Goal: Task Accomplishment & Management: Manage account settings

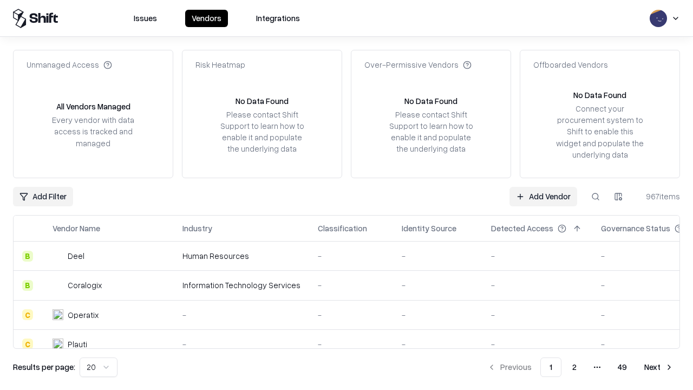
click at [543, 196] on link "Add Vendor" at bounding box center [544, 196] width 68 height 19
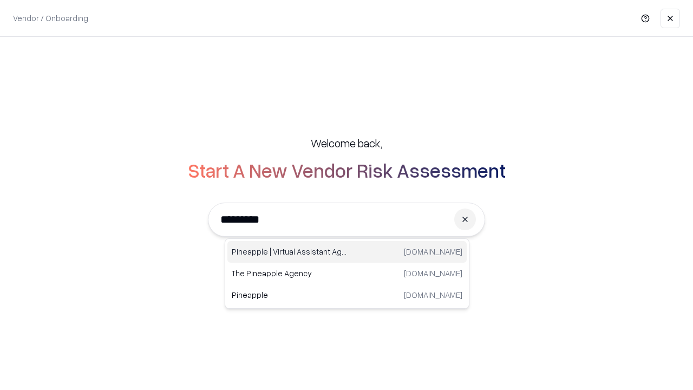
click at [347, 252] on div "Pineapple | Virtual Assistant Agency [DOMAIN_NAME]" at bounding box center [346, 252] width 239 height 22
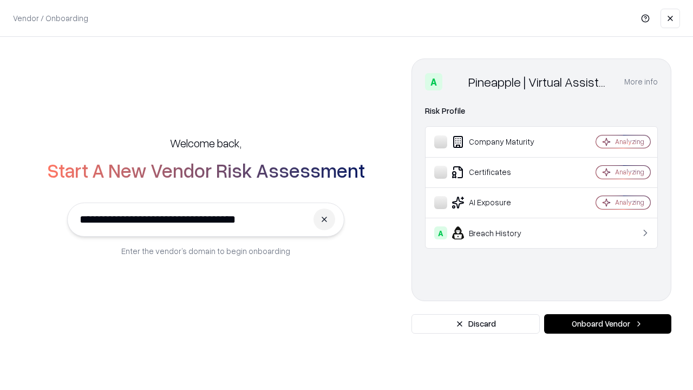
type input "**********"
click at [608, 324] on button "Onboard Vendor" at bounding box center [607, 323] width 127 height 19
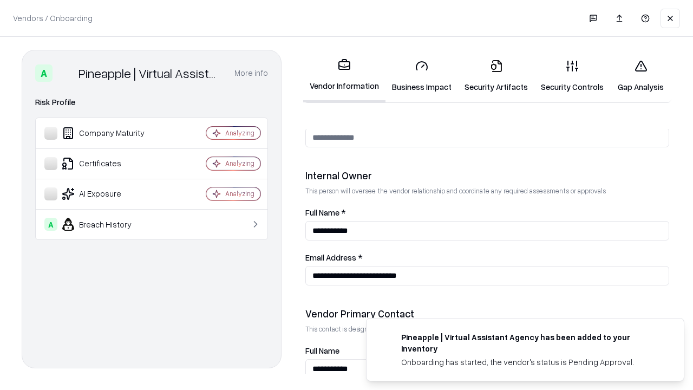
scroll to position [561, 0]
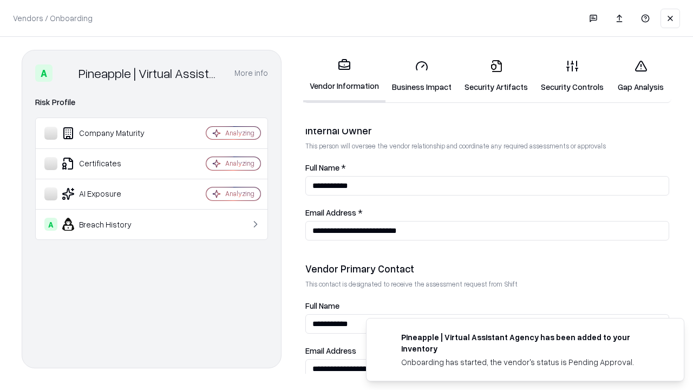
click at [496, 76] on link "Security Artifacts" at bounding box center [496, 76] width 76 height 50
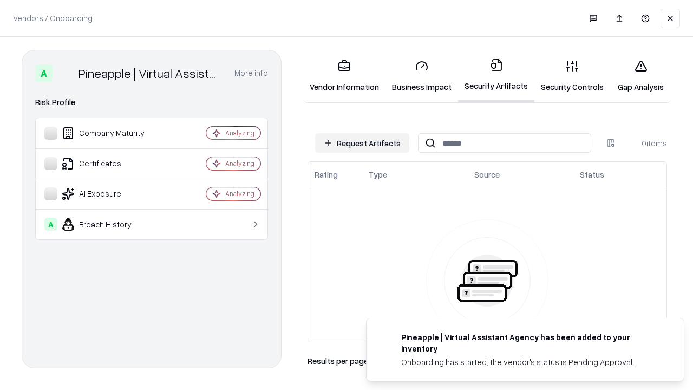
click at [362, 143] on button "Request Artifacts" at bounding box center [362, 142] width 94 height 19
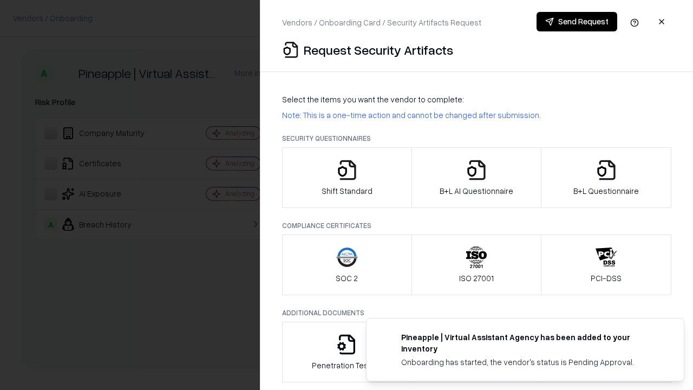
click at [606, 178] on icon "button" at bounding box center [607, 170] width 22 height 22
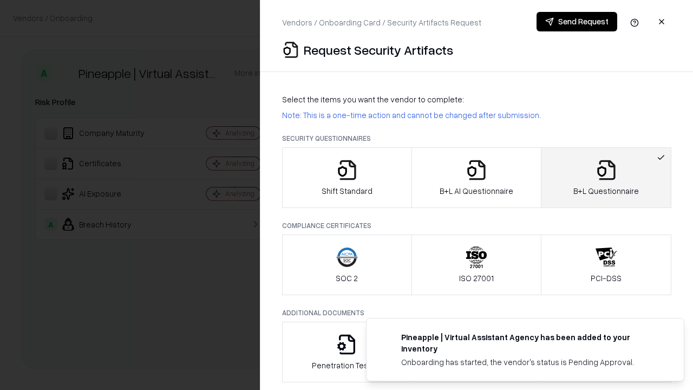
click at [476, 178] on icon "button" at bounding box center [477, 170] width 22 height 22
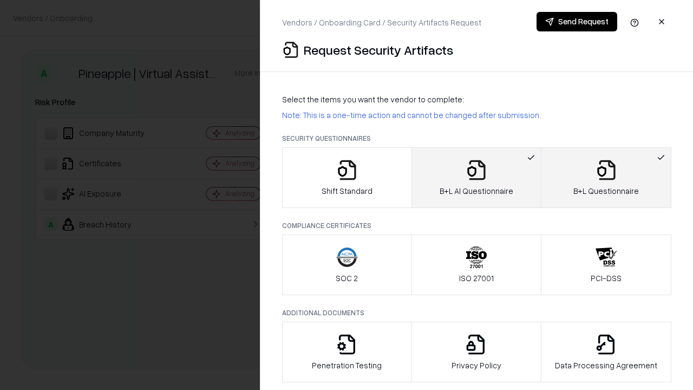
click at [577, 22] on button "Send Request" at bounding box center [577, 21] width 81 height 19
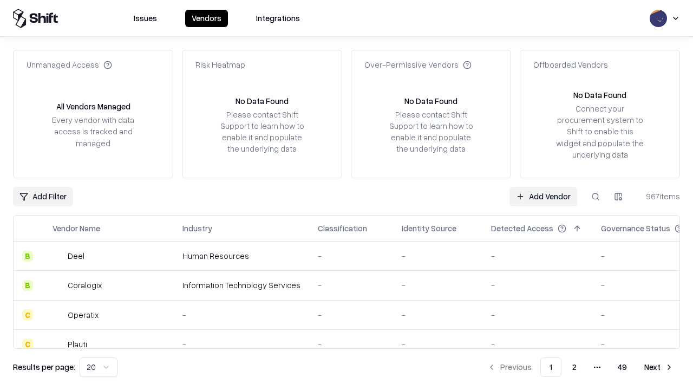
click at [596, 196] on button at bounding box center [595, 196] width 19 height 19
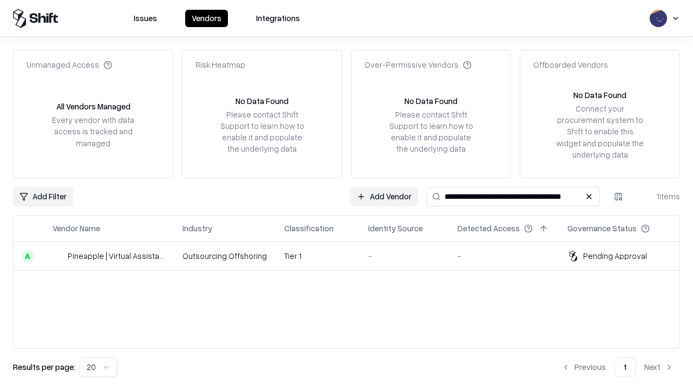
type input "**********"
click at [353, 256] on td "Tier 1" at bounding box center [318, 256] width 84 height 29
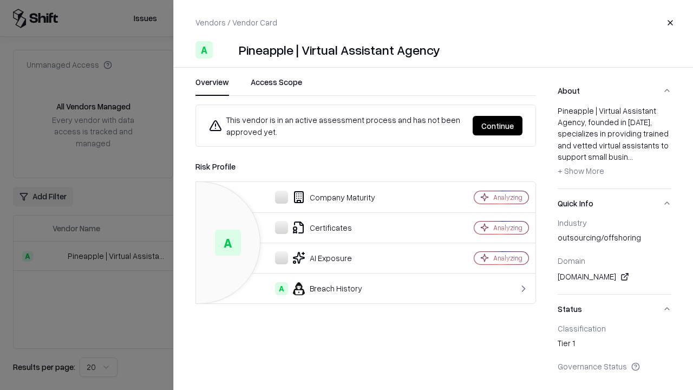
click at [498, 126] on button "Continue" at bounding box center [498, 125] width 50 height 19
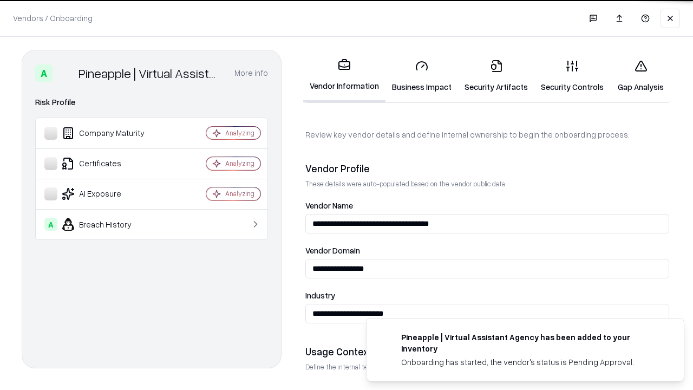
click at [496, 76] on link "Security Artifacts" at bounding box center [496, 76] width 76 height 50
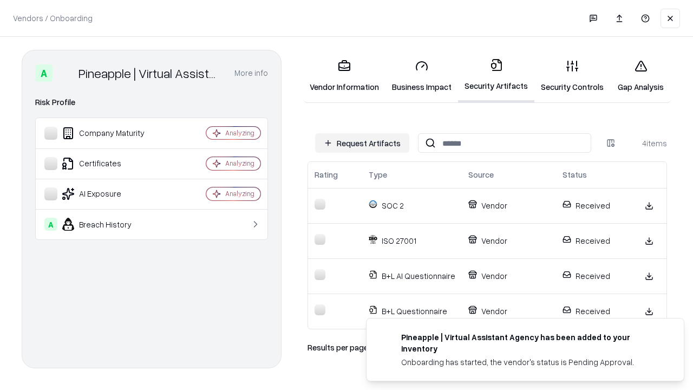
click at [641, 76] on link "Gap Analysis" at bounding box center [640, 76] width 61 height 50
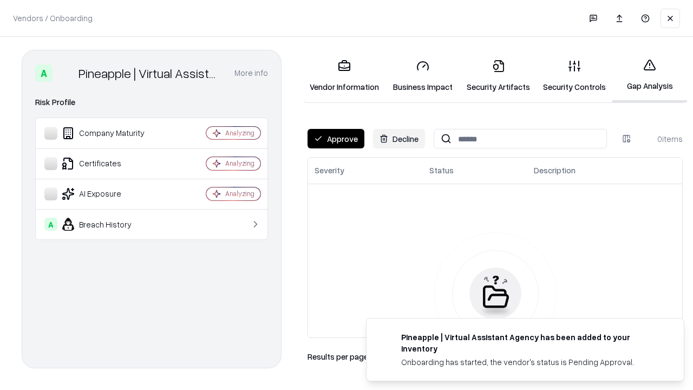
click at [336, 139] on button "Approve" at bounding box center [336, 138] width 57 height 19
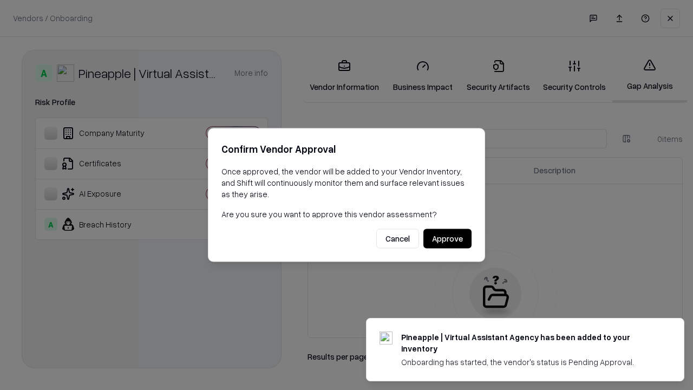
click at [447, 238] on button "Approve" at bounding box center [448, 238] width 48 height 19
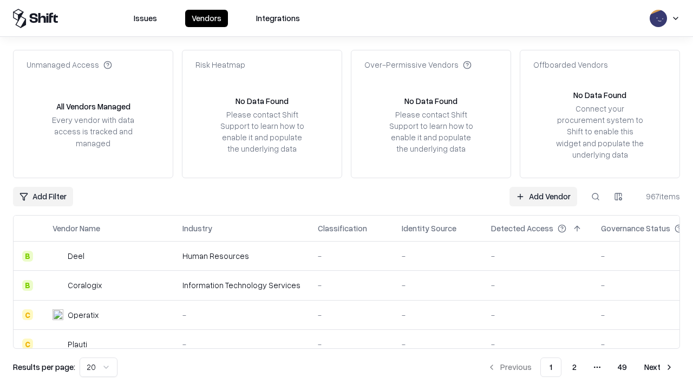
type input "**********"
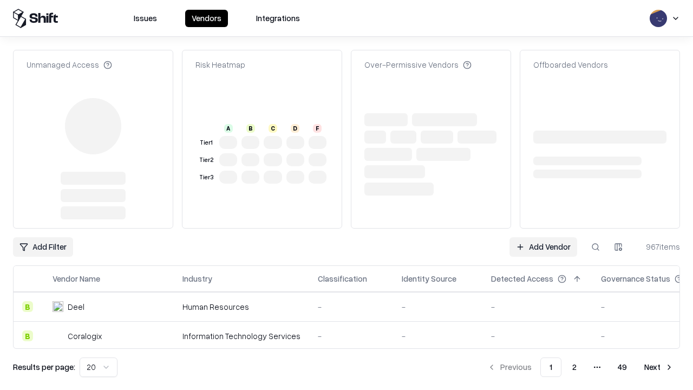
click at [543, 237] on link "Add Vendor" at bounding box center [544, 246] width 68 height 19
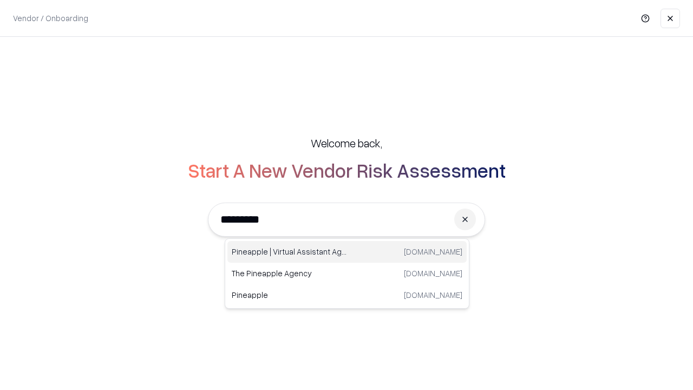
click at [347, 252] on div "Pineapple | Virtual Assistant Agency [DOMAIN_NAME]" at bounding box center [346, 252] width 239 height 22
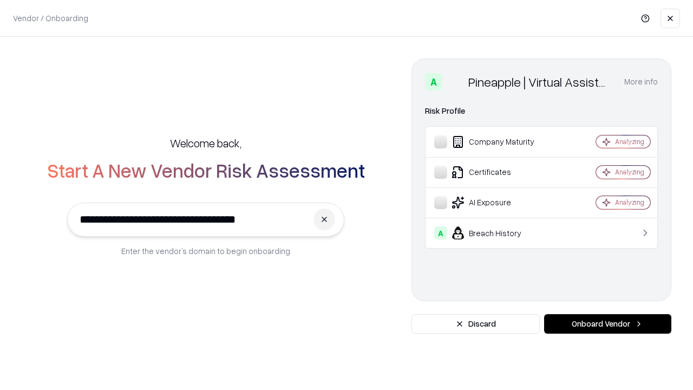
type input "**********"
click at [608, 324] on button "Onboard Vendor" at bounding box center [607, 323] width 127 height 19
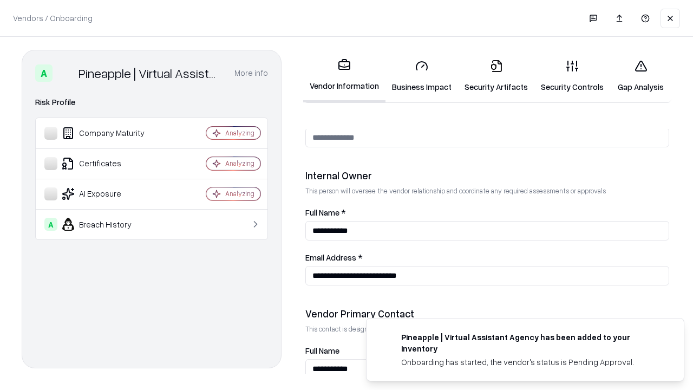
scroll to position [561, 0]
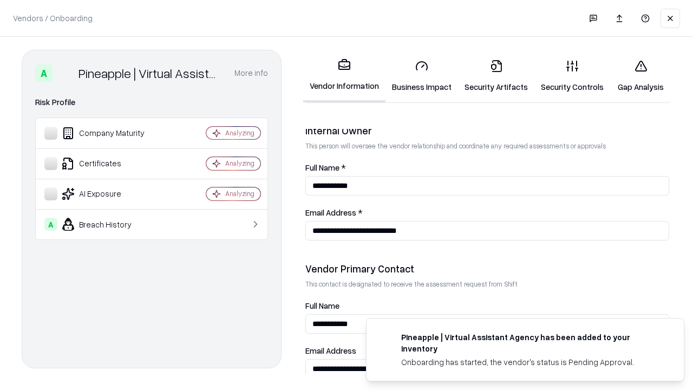
click at [641, 76] on link "Gap Analysis" at bounding box center [640, 76] width 61 height 50
